Goal: Navigation & Orientation: Find specific page/section

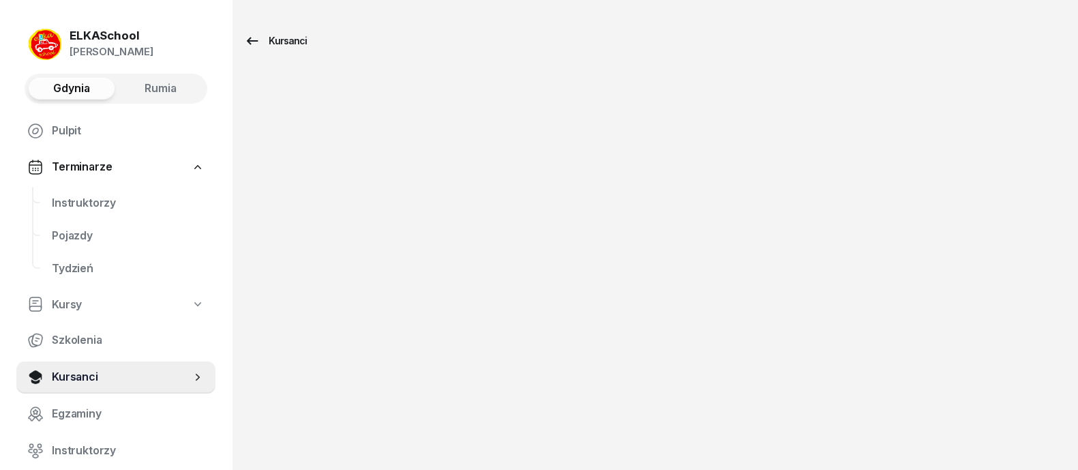
click at [258, 42] on icon at bounding box center [252, 41] width 16 height 16
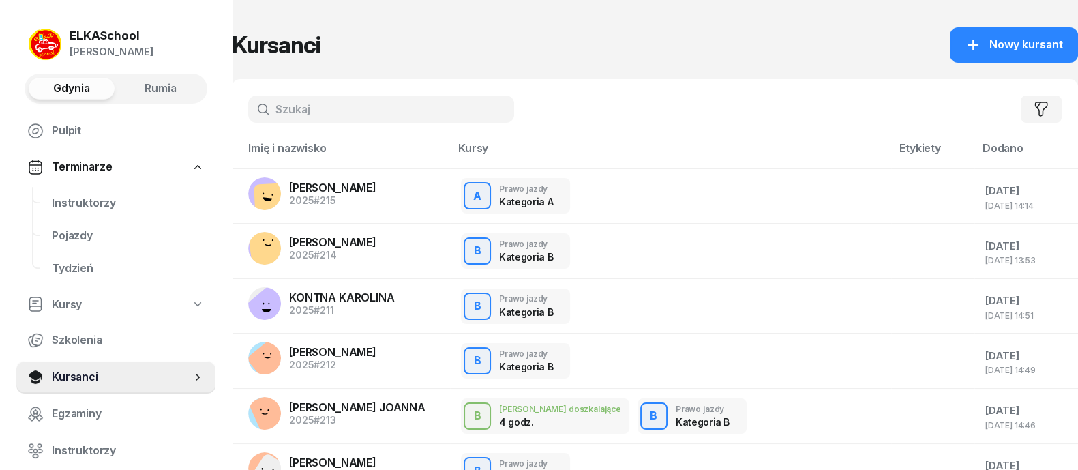
click at [121, 35] on div "ELKASchool" at bounding box center [112, 36] width 84 height 12
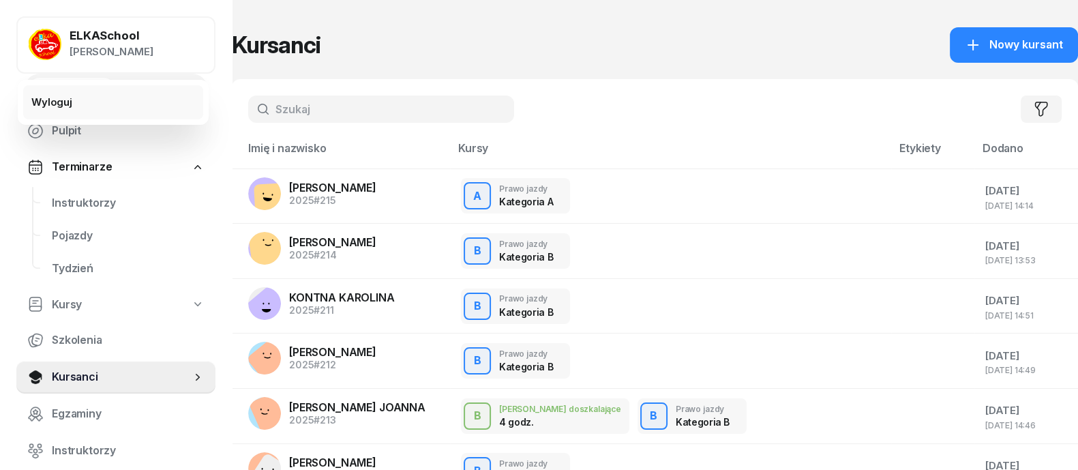
click at [78, 93] on link "Wyloguj" at bounding box center [113, 102] width 180 height 34
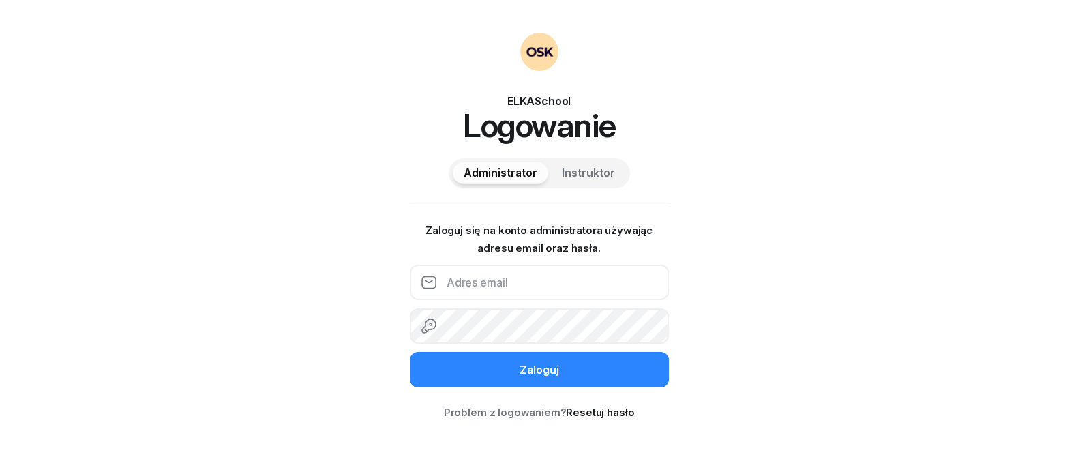
click at [526, 284] on input "email" at bounding box center [539, 282] width 259 height 35
click at [577, 168] on span "Instruktor" at bounding box center [588, 173] width 53 height 18
click at [549, 286] on input "text" at bounding box center [539, 282] width 259 height 35
type input "506081100"
click at [498, 169] on span "Administrator" at bounding box center [501, 173] width 74 height 18
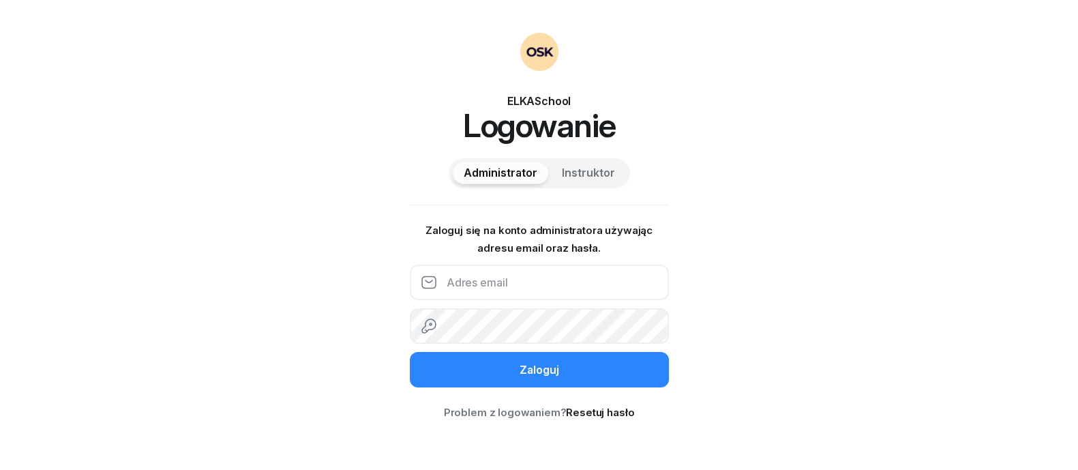
click at [511, 284] on input "email" at bounding box center [539, 282] width 259 height 35
click at [584, 168] on span "Instruktor" at bounding box center [588, 173] width 53 height 18
click at [791, 353] on div "ELKASchool Logowanie Administrator Instruktor Zaloguj się na konto administrato…" at bounding box center [539, 235] width 1078 height 470
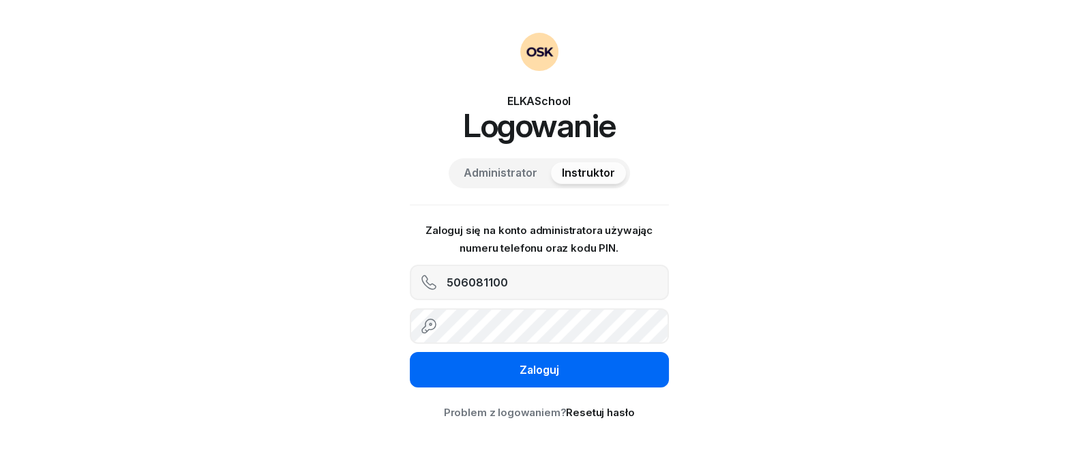
click at [467, 375] on button "Zaloguj" at bounding box center [539, 369] width 259 height 35
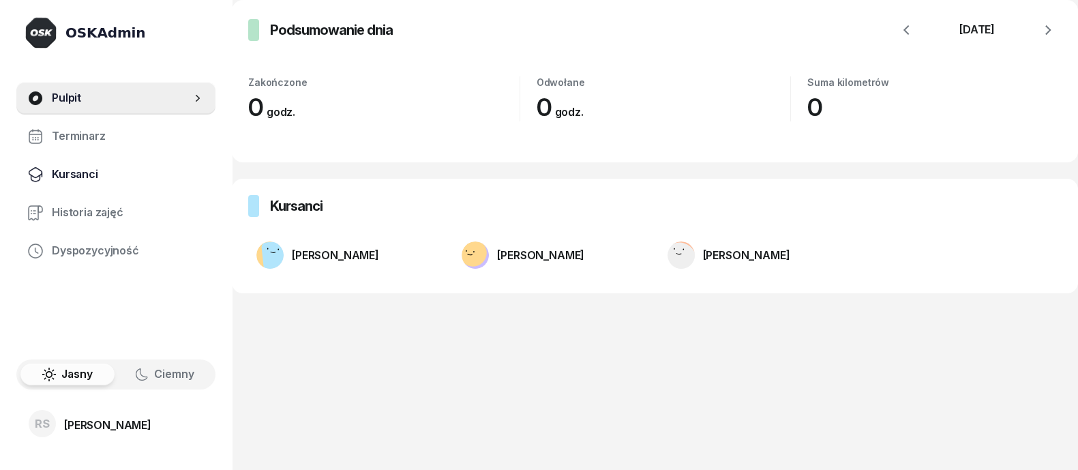
click at [70, 175] on span "Kursanci" at bounding box center [128, 175] width 153 height 18
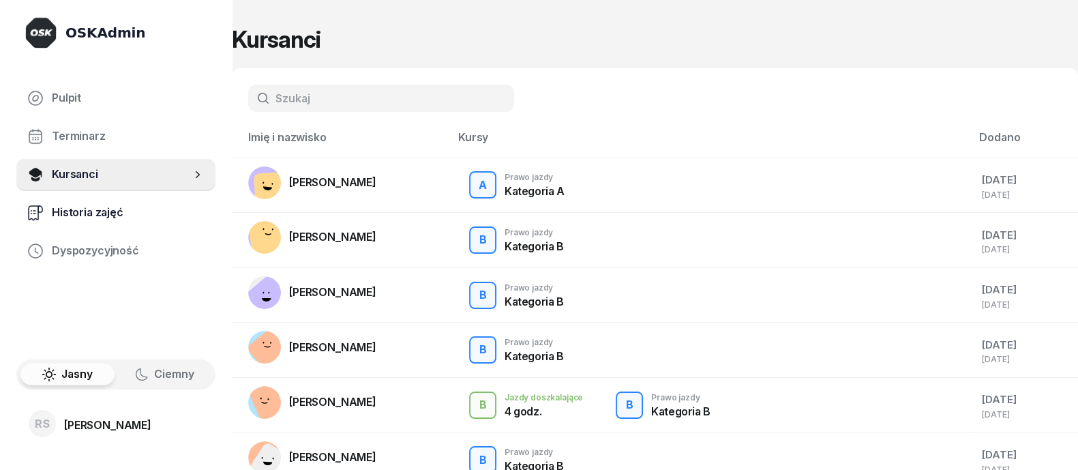
click at [82, 213] on span "Historia zajęć" at bounding box center [128, 213] width 153 height 18
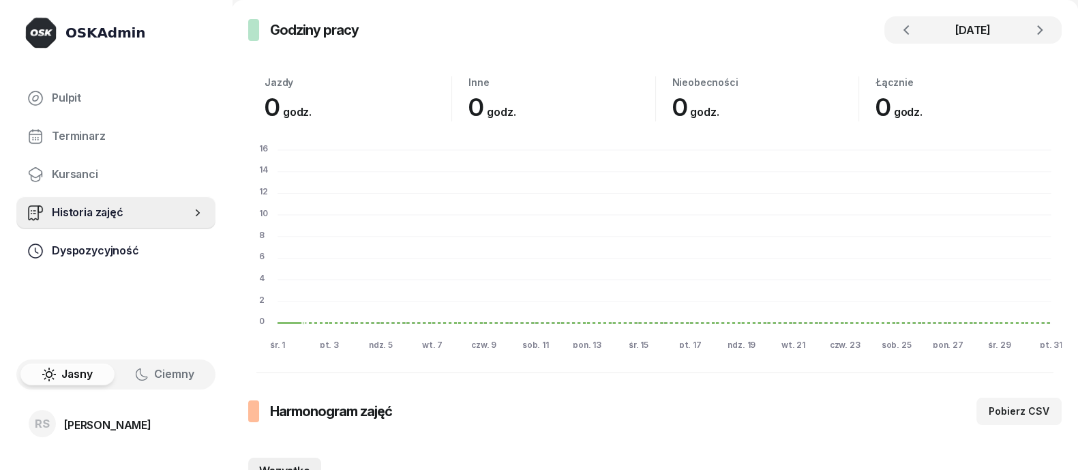
click at [88, 249] on span "Dyspozycyjność" at bounding box center [128, 251] width 153 height 18
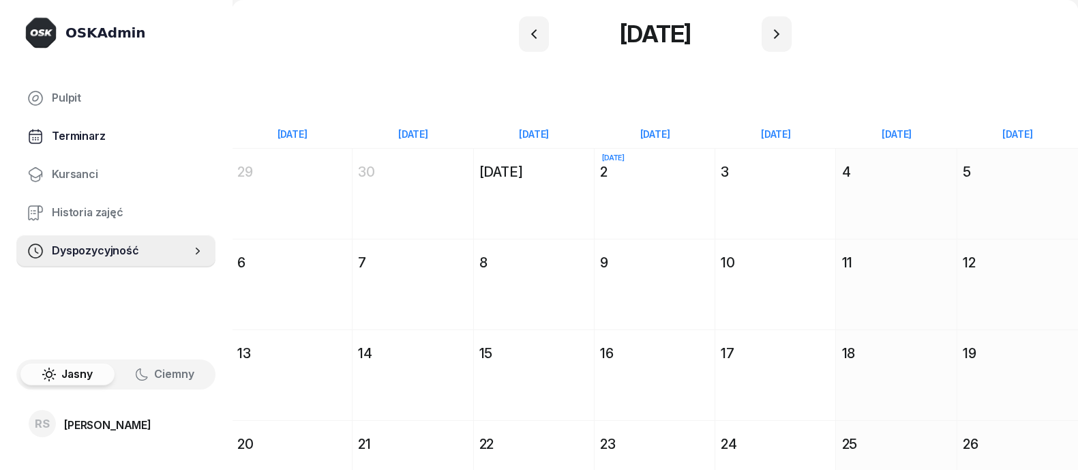
click at [74, 139] on span "Terminarz" at bounding box center [128, 137] width 153 height 18
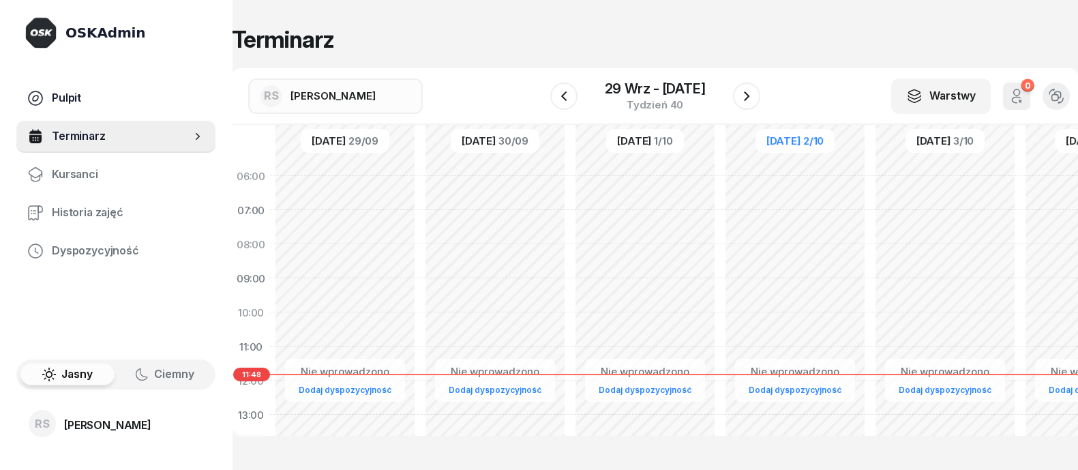
click at [58, 97] on span "Pulpit" at bounding box center [128, 98] width 153 height 18
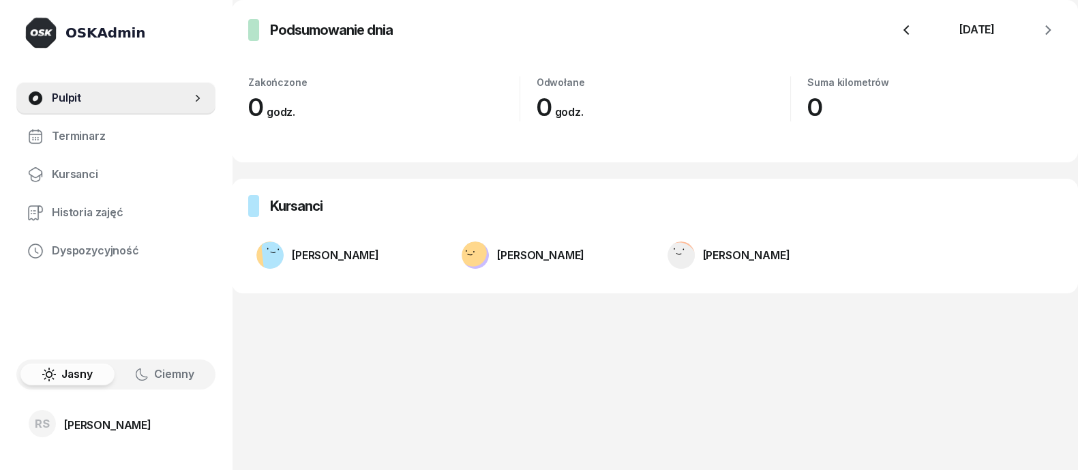
click at [902, 32] on icon "button" at bounding box center [906, 30] width 16 height 16
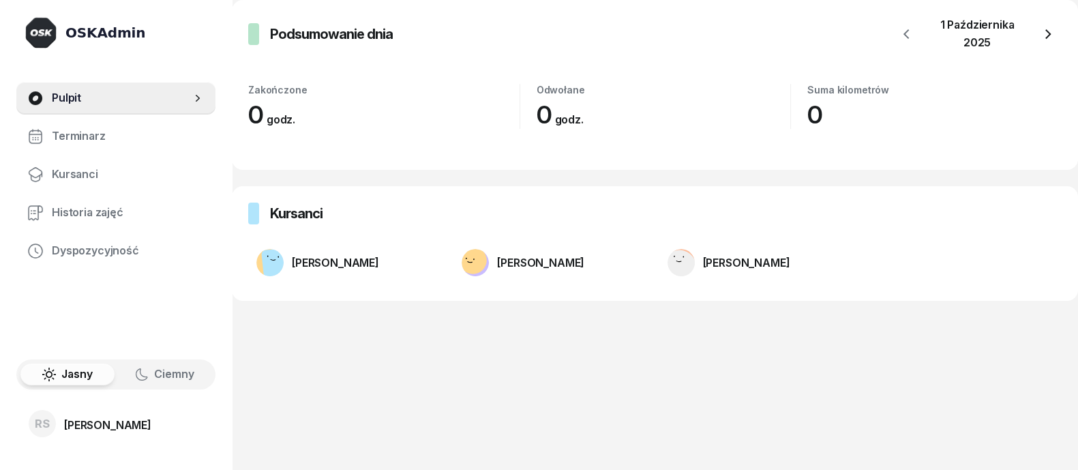
click at [1050, 33] on icon "button" at bounding box center [1047, 34] width 5 height 10
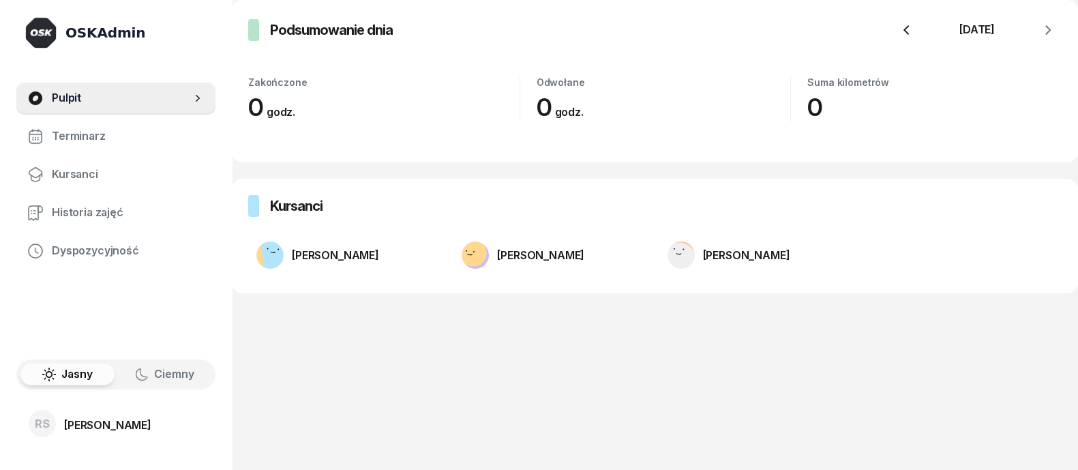
click at [903, 32] on icon "button" at bounding box center [906, 30] width 16 height 16
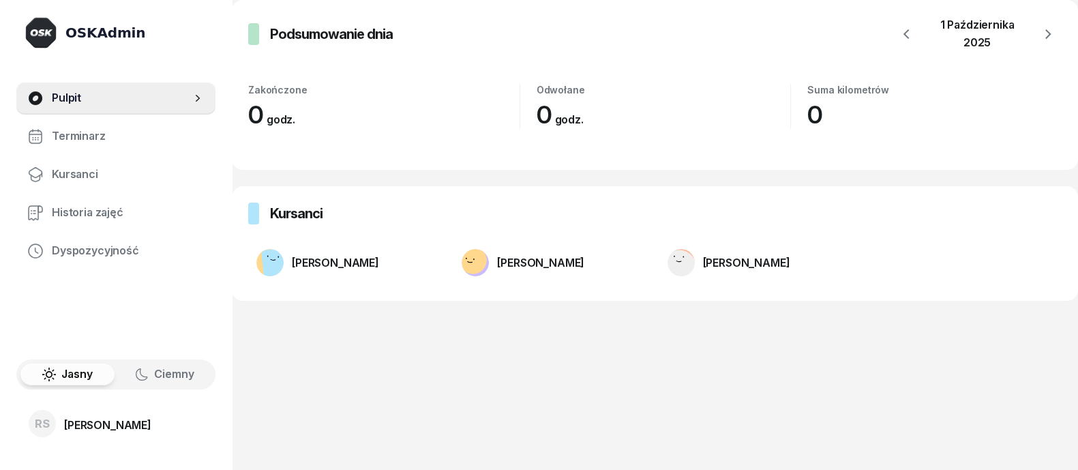
click at [110, 424] on div "[PERSON_NAME]" at bounding box center [107, 424] width 87 height 11
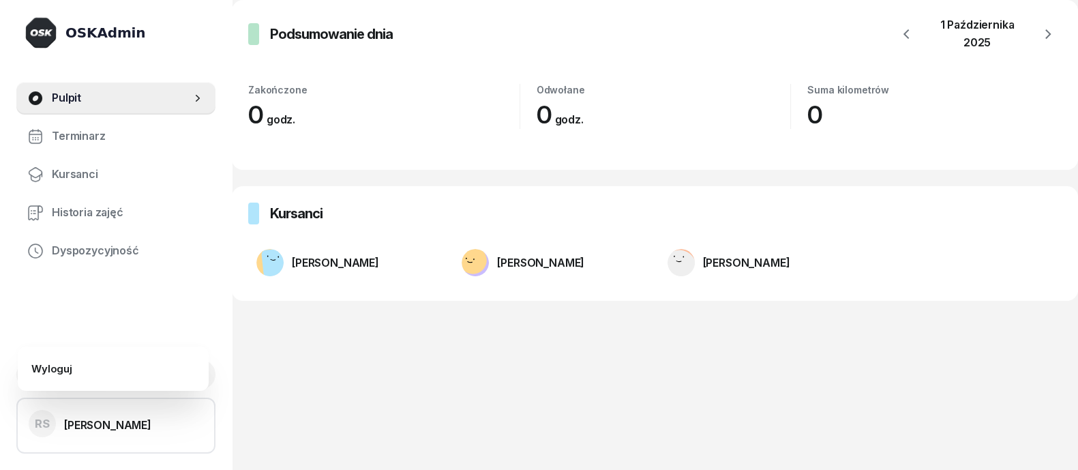
click at [110, 424] on div "[PERSON_NAME]" at bounding box center [107, 424] width 87 height 11
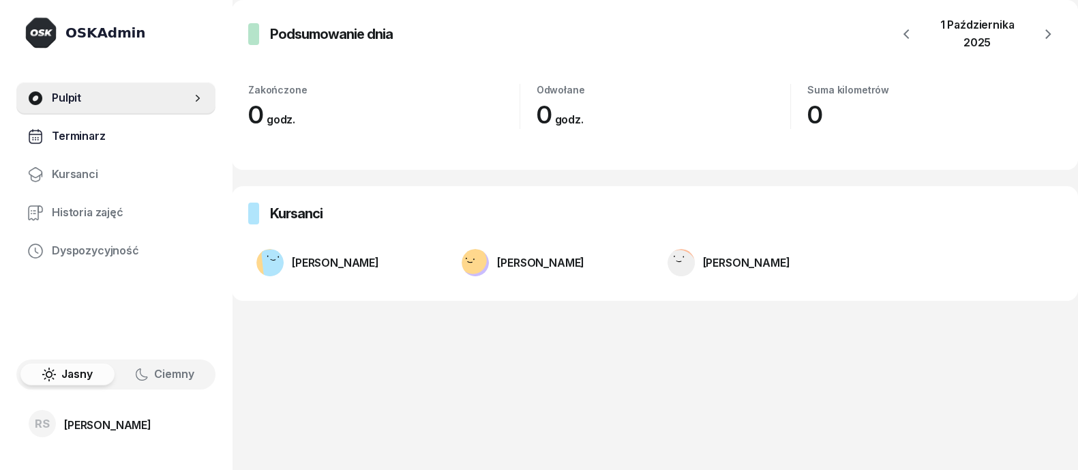
click at [65, 143] on span "Terminarz" at bounding box center [128, 137] width 153 height 18
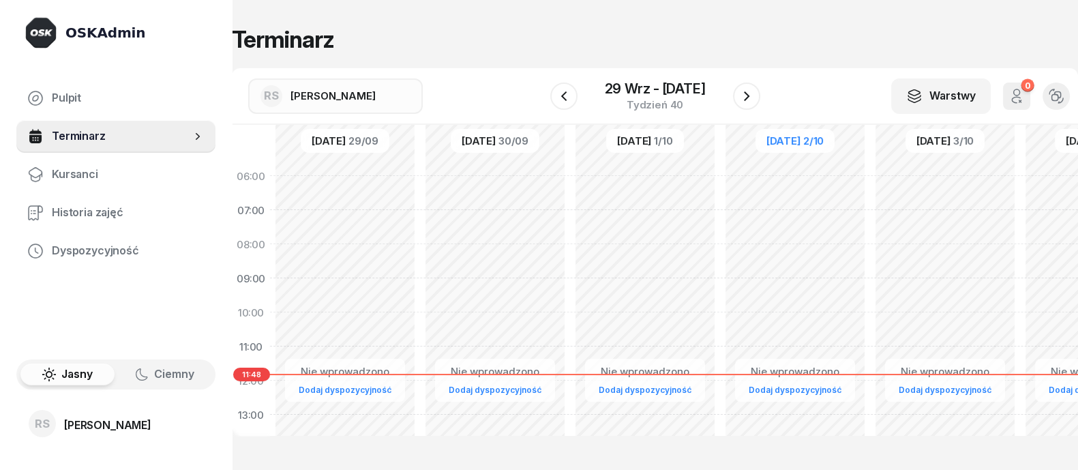
click at [73, 213] on span "Historia zajęć" at bounding box center [128, 213] width 153 height 18
